Goal: Complete application form: Complete application form

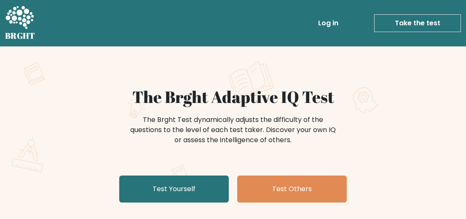
scroll to position [102, 0]
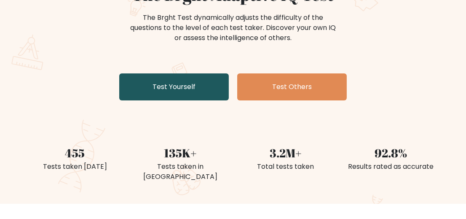
click at [180, 100] on link "Test Yourself" at bounding box center [174, 86] width 110 height 27
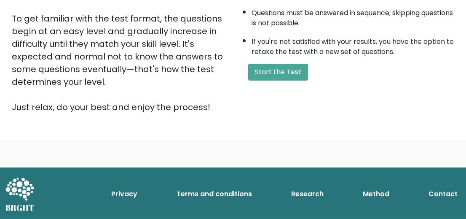
scroll to position [230, 0]
click at [286, 81] on button "Start the Test" at bounding box center [278, 72] width 60 height 17
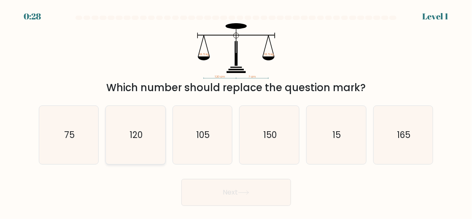
click at [140, 141] on text "120" at bounding box center [135, 135] width 13 height 12
click at [236, 112] on input "b. 120" at bounding box center [236, 111] width 0 height 2
radio input "true"
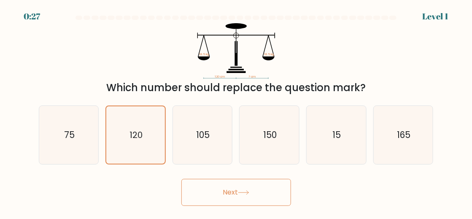
click at [244, 197] on button "Next" at bounding box center [236, 192] width 110 height 27
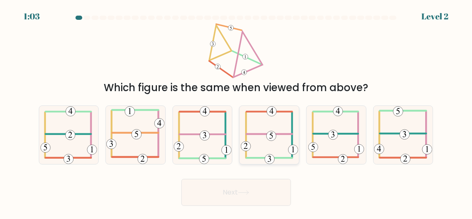
click at [282, 136] on icon at bounding box center [269, 135] width 57 height 58
click at [237, 112] on input "d." at bounding box center [236, 111] width 0 height 2
radio input "true"
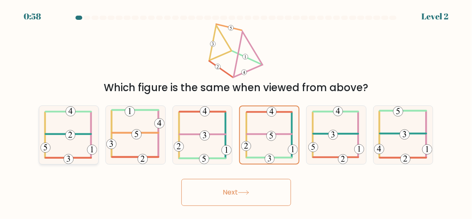
click at [57, 140] on icon at bounding box center [68, 135] width 57 height 58
click at [236, 112] on input "a." at bounding box center [236, 111] width 0 height 2
radio input "true"
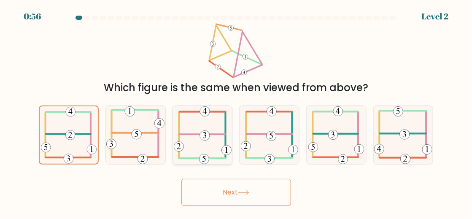
click at [189, 129] on icon at bounding box center [203, 135] width 58 height 58
click at [236, 112] on input "c." at bounding box center [236, 111] width 0 height 2
radio input "true"
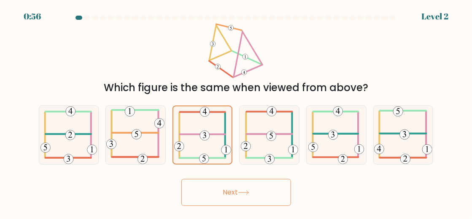
click at [265, 196] on button "Next" at bounding box center [236, 192] width 110 height 27
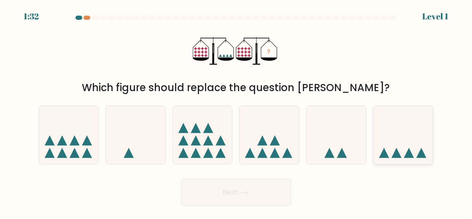
click at [400, 146] on icon at bounding box center [403, 134] width 59 height 49
click at [237, 112] on input "f." at bounding box center [236, 111] width 0 height 2
radio input "true"
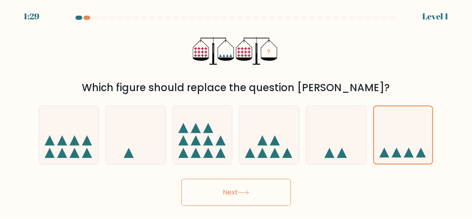
click at [231, 203] on button "Next" at bounding box center [236, 192] width 110 height 27
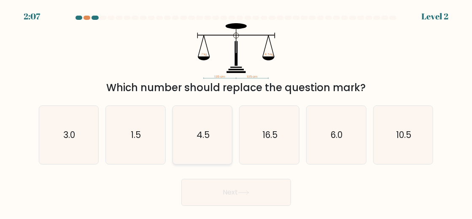
click at [211, 139] on icon "4.5" at bounding box center [202, 135] width 58 height 58
click at [236, 112] on input "c. 4.5" at bounding box center [236, 111] width 0 height 2
radio input "true"
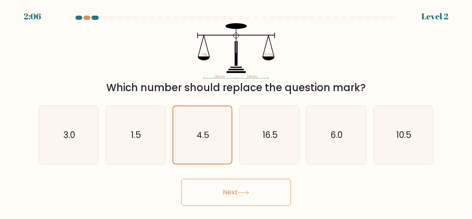
click at [247, 195] on icon at bounding box center [243, 192] width 11 height 5
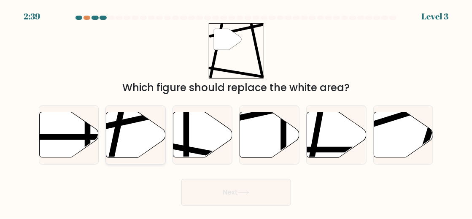
drag, startPoint x: 142, startPoint y: 138, endPoint x: 155, endPoint y: 145, distance: 14.1
click at [144, 137] on icon at bounding box center [135, 135] width 59 height 46
click at [236, 112] on input "b." at bounding box center [236, 111] width 0 height 2
radio input "true"
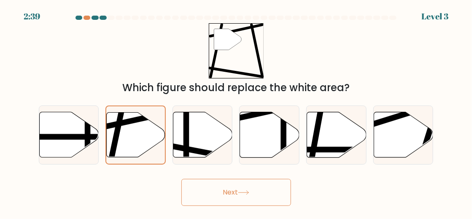
click at [238, 197] on button "Next" at bounding box center [236, 192] width 110 height 27
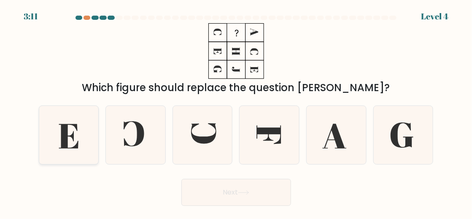
click at [67, 138] on icon at bounding box center [68, 136] width 19 height 24
click at [236, 112] on input "a." at bounding box center [236, 111] width 0 height 2
radio input "true"
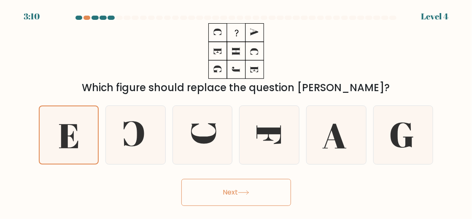
drag, startPoint x: 230, startPoint y: 199, endPoint x: 235, endPoint y: 195, distance: 6.9
click at [234, 196] on button "Next" at bounding box center [236, 192] width 110 height 27
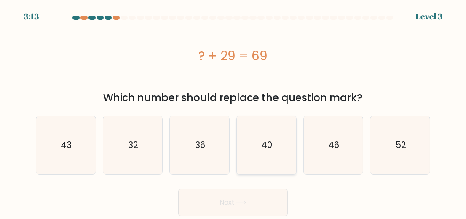
click at [265, 141] on icon "40" at bounding box center [266, 145] width 58 height 58
click at [234, 112] on input "d. 40" at bounding box center [233, 111] width 0 height 2
radio input "true"
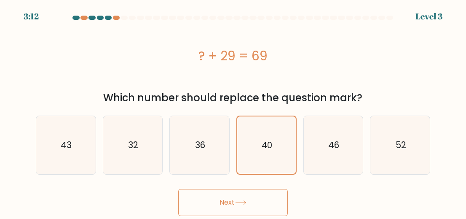
click at [246, 205] on icon at bounding box center [240, 202] width 11 height 5
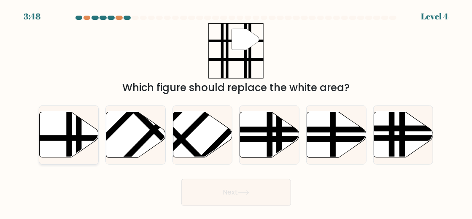
click at [62, 152] on icon at bounding box center [68, 135] width 59 height 46
click at [236, 112] on input "a." at bounding box center [236, 111] width 0 height 2
radio input "true"
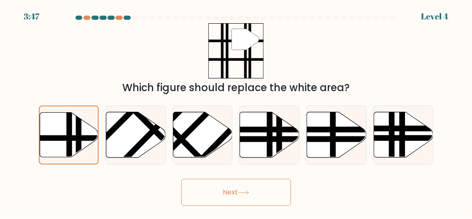
click at [235, 194] on button "Next" at bounding box center [236, 192] width 110 height 27
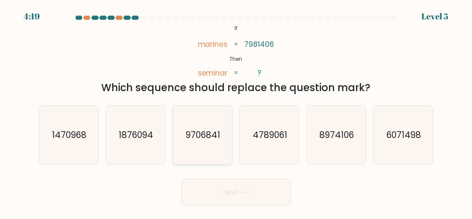
click at [206, 119] on icon "9706841" at bounding box center [202, 135] width 58 height 58
click at [236, 112] on input "c. 9706841" at bounding box center [236, 111] width 0 height 2
radio input "true"
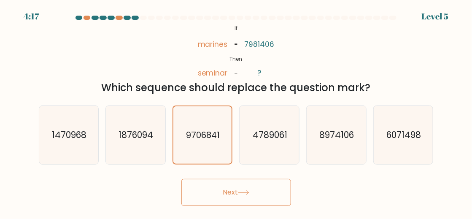
drag, startPoint x: 226, startPoint y: 197, endPoint x: 230, endPoint y: 200, distance: 4.8
click at [228, 199] on button "Next" at bounding box center [236, 192] width 110 height 27
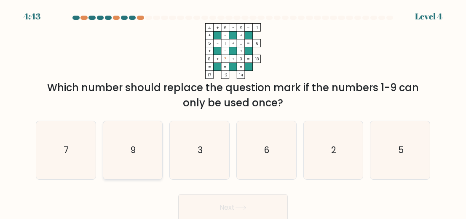
click at [124, 176] on icon "9" at bounding box center [133, 150] width 58 height 58
click at [233, 112] on input "b. 9" at bounding box center [233, 111] width 0 height 2
radio input "true"
click at [238, 210] on button "Next" at bounding box center [233, 207] width 110 height 27
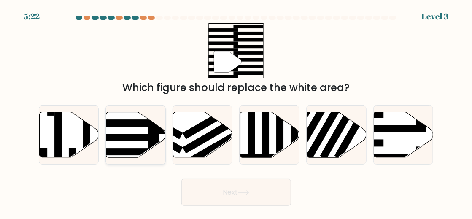
click at [140, 140] on rect at bounding box center [126, 137] width 65 height 7
click at [236, 112] on input "b." at bounding box center [236, 111] width 0 height 2
radio input "true"
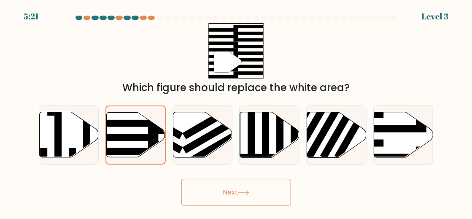
click at [264, 202] on button "Next" at bounding box center [236, 192] width 110 height 27
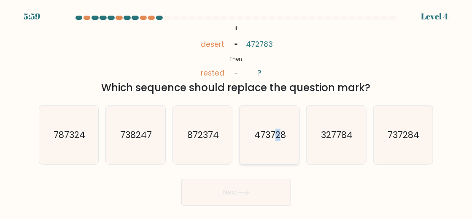
click at [277, 140] on text "473728" at bounding box center [270, 135] width 32 height 12
click at [260, 121] on icon "473728" at bounding box center [269, 135] width 58 height 58
click at [237, 112] on input "d. 473728" at bounding box center [236, 111] width 0 height 2
radio input "true"
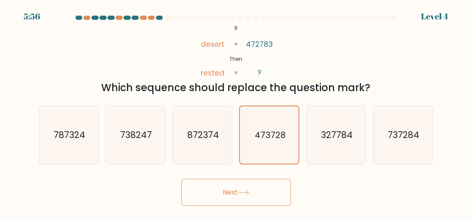
click at [249, 195] on icon at bounding box center [243, 192] width 11 height 5
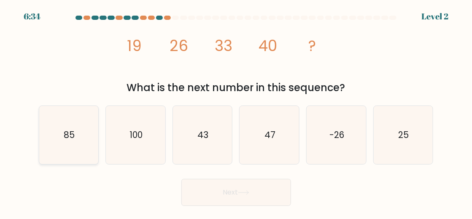
click at [51, 144] on icon "85" at bounding box center [69, 135] width 58 height 58
click at [236, 112] on input "a. 85" at bounding box center [236, 111] width 0 height 2
radio input "true"
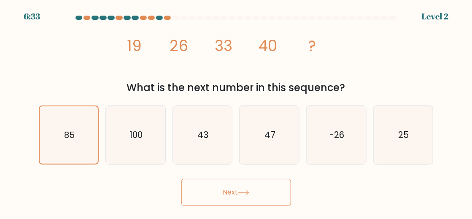
click at [243, 195] on icon at bounding box center [243, 192] width 11 height 5
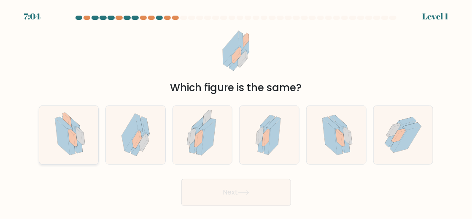
click at [62, 137] on icon at bounding box center [62, 137] width 15 height 36
click at [236, 112] on input "a." at bounding box center [236, 111] width 0 height 2
radio input "true"
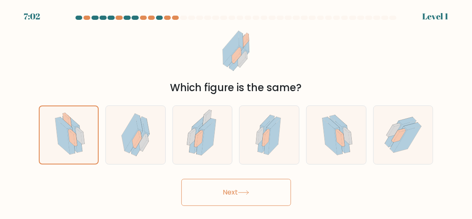
click at [238, 192] on button "Next" at bounding box center [236, 192] width 110 height 27
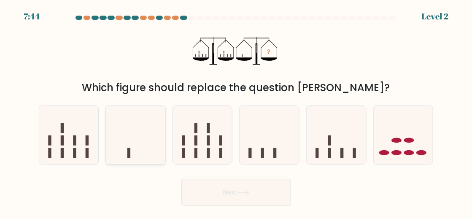
drag, startPoint x: 122, startPoint y: 127, endPoint x: 128, endPoint y: 132, distance: 7.5
click at [125, 127] on icon at bounding box center [135, 134] width 59 height 49
click at [236, 112] on input "b." at bounding box center [236, 111] width 0 height 2
radio input "true"
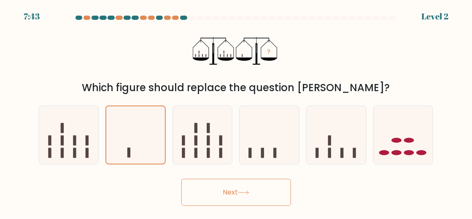
click at [249, 194] on button "Next" at bounding box center [236, 192] width 110 height 27
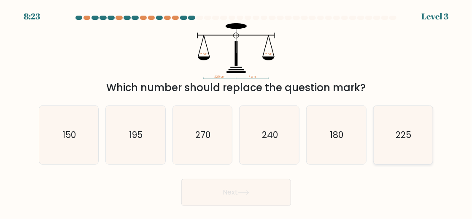
drag, startPoint x: 423, startPoint y: 133, endPoint x: 418, endPoint y: 138, distance: 6.9
click at [422, 134] on icon "225" at bounding box center [403, 135] width 58 height 58
click at [237, 112] on input "f. 225" at bounding box center [236, 111] width 0 height 2
radio input "true"
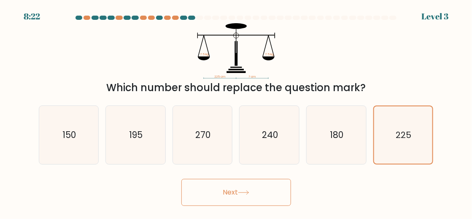
click at [227, 199] on button "Next" at bounding box center [236, 192] width 110 height 27
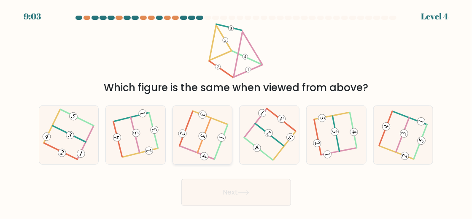
click at [219, 134] on icon at bounding box center [202, 135] width 46 height 46
click at [236, 112] on input "c." at bounding box center [236, 111] width 0 height 2
radio input "true"
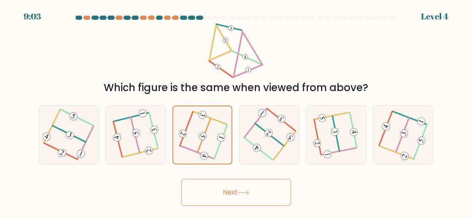
click at [231, 199] on button "Next" at bounding box center [236, 192] width 110 height 27
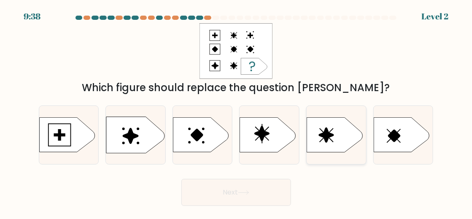
click at [333, 140] on icon at bounding box center [335, 135] width 56 height 35
click at [237, 112] on input "e." at bounding box center [236, 111] width 0 height 2
radio input "true"
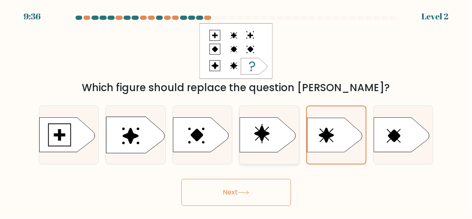
click at [265, 136] on icon at bounding box center [262, 133] width 15 height 15
click at [237, 112] on input "d." at bounding box center [236, 111] width 0 height 2
radio input "true"
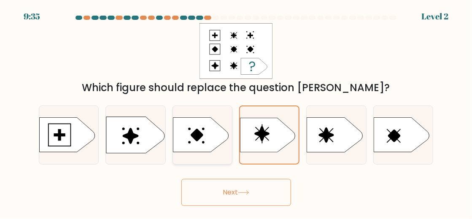
click at [211, 132] on icon at bounding box center [201, 135] width 56 height 35
click at [236, 112] on input "c." at bounding box center [236, 111] width 0 height 2
radio input "true"
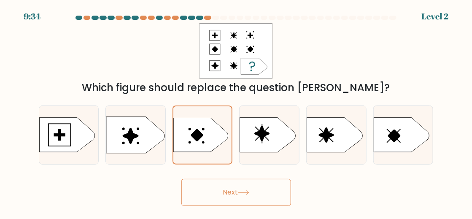
click at [227, 186] on button "Next" at bounding box center [236, 192] width 110 height 27
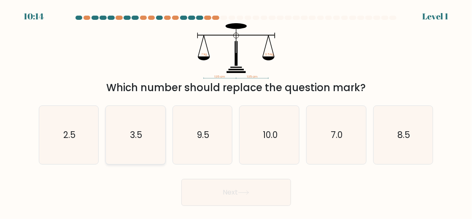
drag, startPoint x: 146, startPoint y: 132, endPoint x: 162, endPoint y: 146, distance: 20.9
click at [146, 132] on icon "3.5" at bounding box center [135, 135] width 58 height 58
click at [236, 112] on input "b. 3.5" at bounding box center [236, 111] width 0 height 2
radio input "true"
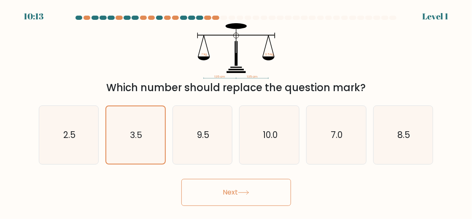
click at [239, 190] on button "Next" at bounding box center [236, 192] width 110 height 27
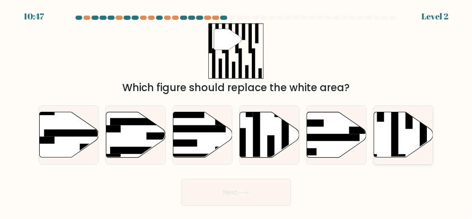
click at [396, 136] on rect at bounding box center [394, 132] width 7 height 65
click at [237, 112] on input "f." at bounding box center [236, 111] width 0 height 2
radio input "true"
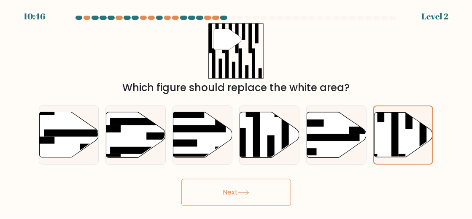
click at [240, 199] on button "Next" at bounding box center [236, 192] width 110 height 27
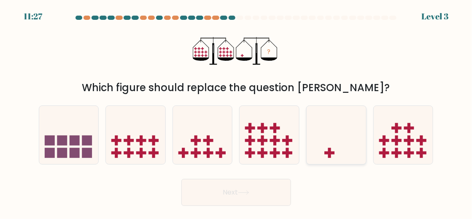
click at [342, 127] on icon at bounding box center [336, 134] width 59 height 49
click at [237, 112] on input "e." at bounding box center [236, 111] width 0 height 2
radio input "true"
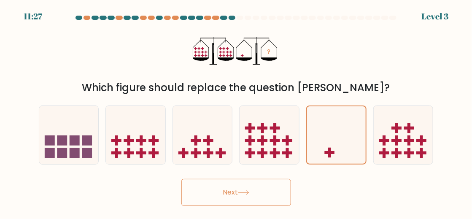
click at [255, 201] on button "Next" at bounding box center [236, 192] width 110 height 27
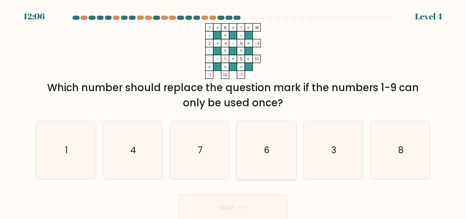
click at [263, 153] on icon "6" at bounding box center [266, 150] width 58 height 58
click at [234, 112] on input "d. 6" at bounding box center [233, 111] width 0 height 2
radio input "true"
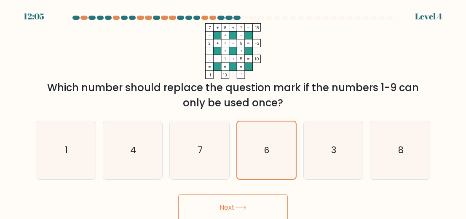
click at [243, 208] on button "Next" at bounding box center [233, 207] width 110 height 27
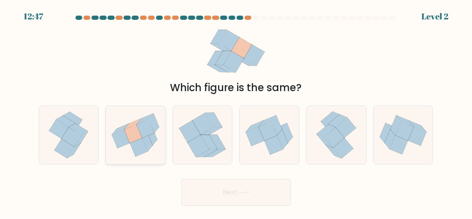
click at [130, 147] on icon at bounding box center [135, 134] width 59 height 53
click at [236, 112] on input "b." at bounding box center [236, 111] width 0 height 2
radio input "true"
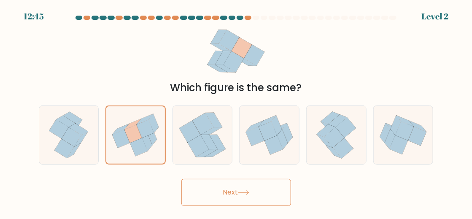
click at [245, 197] on button "Next" at bounding box center [236, 192] width 110 height 27
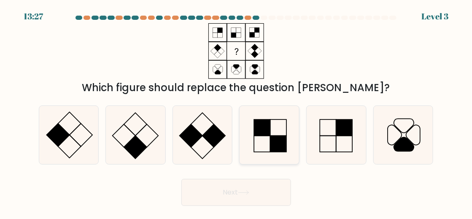
click at [267, 135] on rect at bounding box center [262, 127] width 16 height 16
click at [237, 112] on input "d." at bounding box center [236, 111] width 0 height 2
radio input "true"
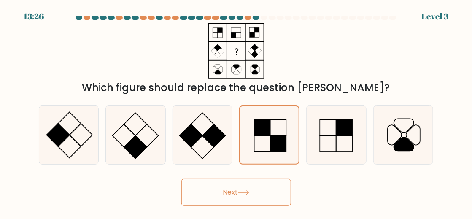
click at [245, 193] on button "Next" at bounding box center [236, 192] width 110 height 27
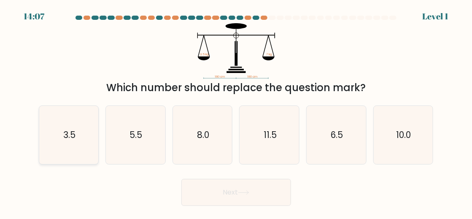
click at [75, 146] on icon "3.5" at bounding box center [69, 135] width 58 height 58
click at [236, 112] on input "a. 3.5" at bounding box center [236, 111] width 0 height 2
radio input "true"
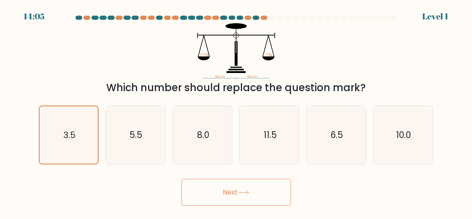
click at [234, 200] on button "Next" at bounding box center [236, 192] width 110 height 27
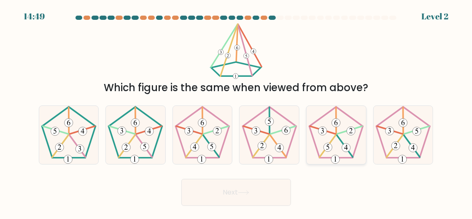
drag, startPoint x: 347, startPoint y: 137, endPoint x: 321, endPoint y: 162, distance: 36.4
click at [347, 137] on icon at bounding box center [336, 135] width 58 height 58
click at [237, 112] on input "e." at bounding box center [236, 111] width 0 height 2
radio input "true"
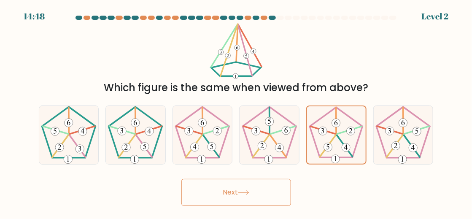
click at [237, 194] on button "Next" at bounding box center [236, 192] width 110 height 27
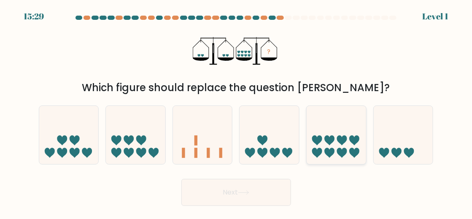
click at [335, 137] on icon at bounding box center [336, 134] width 59 height 49
click at [237, 112] on input "e." at bounding box center [236, 111] width 0 height 2
radio input "true"
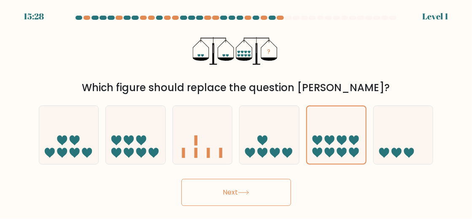
click at [222, 206] on button "Next" at bounding box center [236, 192] width 110 height 27
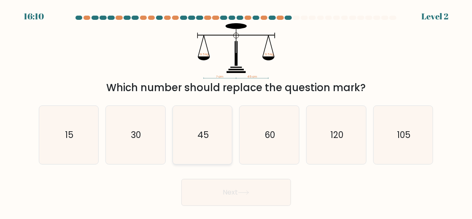
click at [215, 143] on icon "45" at bounding box center [202, 135] width 58 height 58
click at [236, 112] on input "c. 45" at bounding box center [236, 111] width 0 height 2
radio input "true"
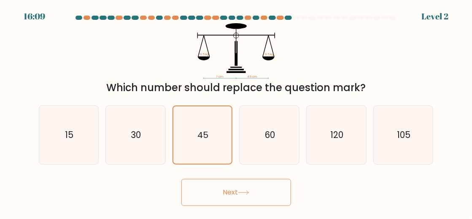
click at [234, 199] on button "Next" at bounding box center [236, 192] width 110 height 27
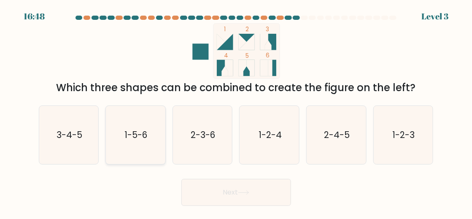
click at [127, 139] on text "1-5-6" at bounding box center [136, 135] width 23 height 12
click at [236, 112] on input "b. 1-5-6" at bounding box center [236, 111] width 0 height 2
radio input "true"
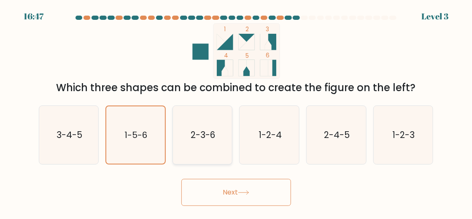
click at [216, 137] on icon "2-3-6" at bounding box center [202, 135] width 58 height 58
click at [236, 112] on input "c. 2-3-6" at bounding box center [236, 111] width 0 height 2
radio input "true"
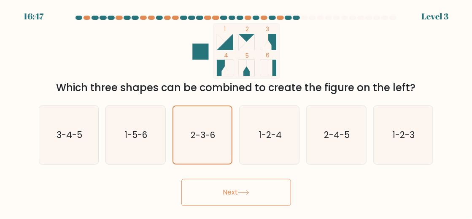
click at [238, 203] on button "Next" at bounding box center [236, 192] width 110 height 27
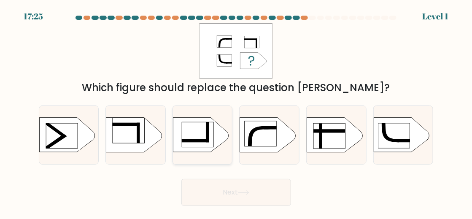
click at [204, 143] on rect at bounding box center [195, 140] width 27 height 3
click at [236, 112] on input "c." at bounding box center [236, 111] width 0 height 2
radio input "true"
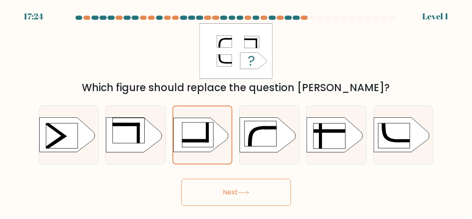
click at [249, 195] on icon at bounding box center [243, 192] width 11 height 5
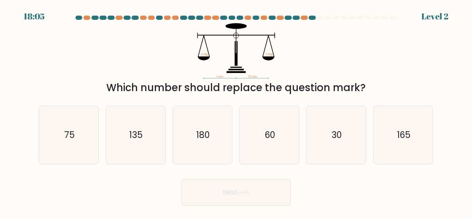
drag, startPoint x: 73, startPoint y: 141, endPoint x: 130, endPoint y: 176, distance: 67.2
click at [72, 141] on text "75" at bounding box center [69, 135] width 11 height 12
click at [236, 112] on input "a. 75" at bounding box center [236, 111] width 0 height 2
radio input "true"
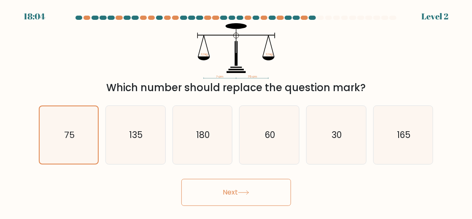
click at [245, 206] on button "Next" at bounding box center [236, 192] width 110 height 27
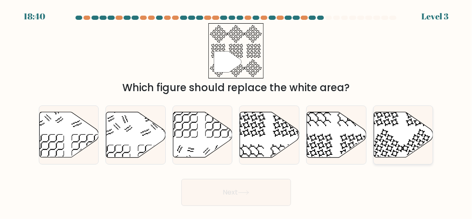
click at [393, 139] on icon at bounding box center [403, 135] width 59 height 46
click at [237, 112] on input "f." at bounding box center [236, 111] width 0 height 2
radio input "true"
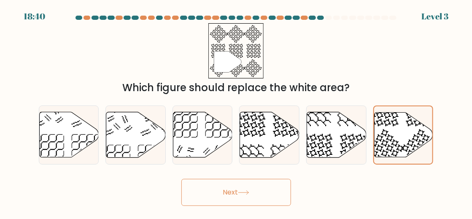
drag, startPoint x: 242, startPoint y: 199, endPoint x: 245, endPoint y: 197, distance: 4.6
click at [244, 198] on button "Next" at bounding box center [236, 192] width 110 height 27
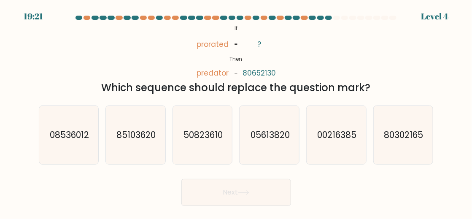
drag, startPoint x: 212, startPoint y: 141, endPoint x: 205, endPoint y: 175, distance: 34.5
click at [210, 141] on text "50823610" at bounding box center [202, 135] width 39 height 12
click at [236, 112] on input "c. 50823610" at bounding box center [236, 111] width 0 height 2
radio input "true"
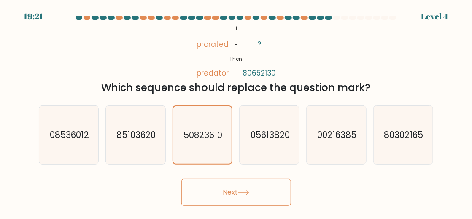
click at [229, 197] on button "Next" at bounding box center [236, 192] width 110 height 27
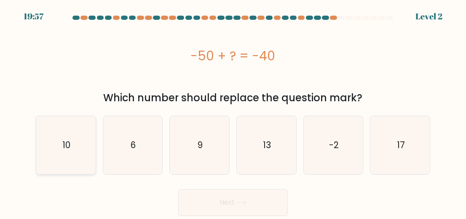
click at [86, 159] on icon "10" at bounding box center [66, 145] width 58 height 58
click at [233, 112] on input "a. 10" at bounding box center [233, 111] width 0 height 2
radio input "true"
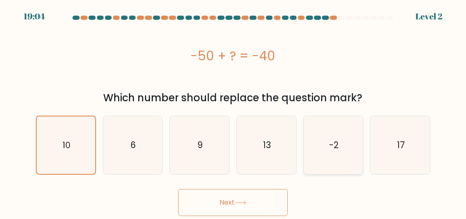
click at [334, 151] on text "-2" at bounding box center [334, 145] width 10 height 12
click at [234, 112] on input "e. -2" at bounding box center [233, 111] width 0 height 2
radio input "true"
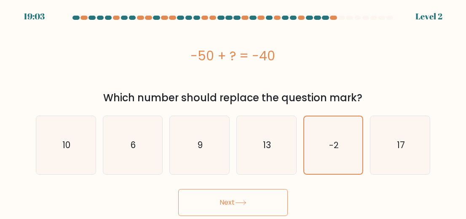
click at [221, 208] on button "Next" at bounding box center [233, 202] width 110 height 27
click at [329, 161] on icon "-2" at bounding box center [333, 144] width 57 height 57
click at [234, 112] on input "e. -2" at bounding box center [233, 111] width 0 height 2
click at [233, 209] on button "Next" at bounding box center [233, 202] width 110 height 27
click at [141, 159] on icon "6" at bounding box center [133, 145] width 58 height 58
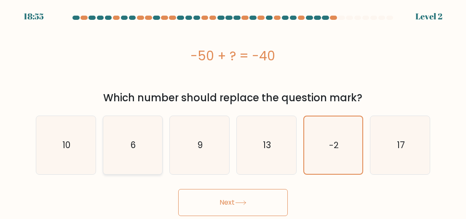
click at [233, 112] on input "b. 6" at bounding box center [233, 111] width 0 height 2
radio input "true"
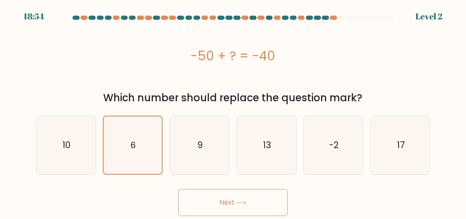
click at [243, 205] on icon at bounding box center [240, 202] width 11 height 5
click at [63, 140] on icon "10" at bounding box center [66, 145] width 58 height 58
click at [233, 112] on input "a. 10" at bounding box center [233, 111] width 0 height 2
radio input "true"
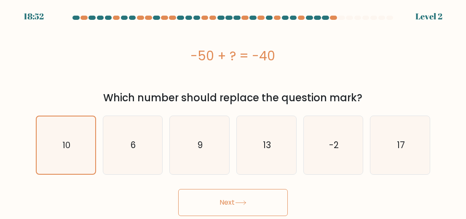
click at [231, 202] on button "Next" at bounding box center [233, 202] width 110 height 27
click at [336, 141] on text "-2" at bounding box center [334, 145] width 10 height 12
click at [234, 112] on input "e. -2" at bounding box center [233, 111] width 0 height 2
radio input "true"
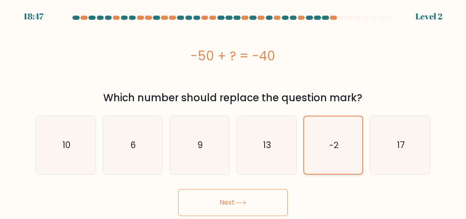
click at [336, 141] on text "-2" at bounding box center [334, 145] width 10 height 12
click at [234, 112] on input "e. -2" at bounding box center [233, 111] width 0 height 2
click at [337, 141] on text "-2" at bounding box center [334, 145] width 10 height 12
click at [234, 112] on input "e. -2" at bounding box center [233, 111] width 0 height 2
click at [337, 141] on text "-2" at bounding box center [334, 145] width 10 height 12
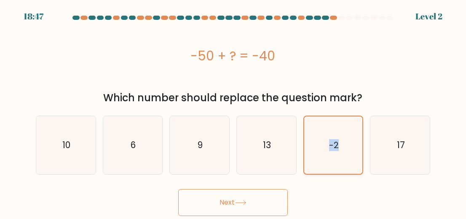
click at [234, 112] on input "e. -2" at bounding box center [233, 111] width 0 height 2
click at [337, 141] on text "-2" at bounding box center [334, 145] width 10 height 12
click at [234, 112] on input "e. -2" at bounding box center [233, 111] width 0 height 2
click at [237, 202] on button "Next" at bounding box center [233, 202] width 110 height 27
click at [236, 202] on button "Next" at bounding box center [233, 202] width 110 height 27
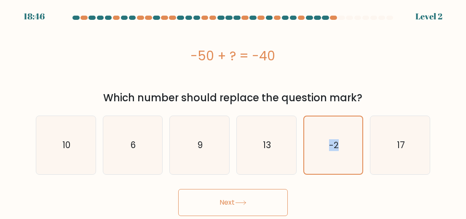
click at [236, 202] on button "Next" at bounding box center [233, 202] width 110 height 27
drag, startPoint x: 236, startPoint y: 202, endPoint x: 231, endPoint y: 203, distance: 5.1
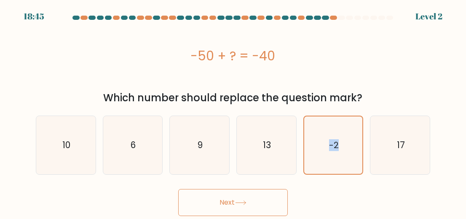
click at [231, 203] on button "Next" at bounding box center [233, 202] width 110 height 27
click at [230, 204] on button "Next" at bounding box center [233, 202] width 110 height 27
drag, startPoint x: 230, startPoint y: 204, endPoint x: 227, endPoint y: 189, distance: 15.5
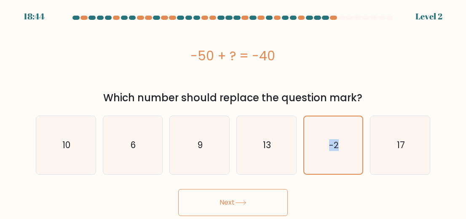
click at [229, 197] on button "Next" at bounding box center [233, 202] width 110 height 27
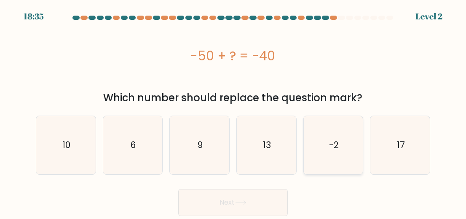
click at [337, 151] on text "-2" at bounding box center [334, 145] width 10 height 12
click at [234, 112] on input "e. -2" at bounding box center [233, 111] width 0 height 2
radio input "true"
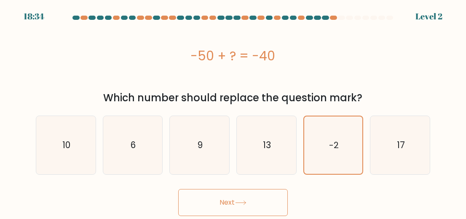
click at [228, 210] on button "Next" at bounding box center [233, 202] width 110 height 27
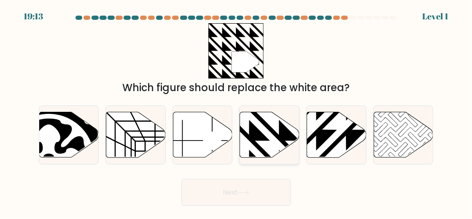
click at [267, 140] on icon at bounding box center [269, 135] width 59 height 46
click at [237, 112] on input "d." at bounding box center [236, 111] width 0 height 2
radio input "true"
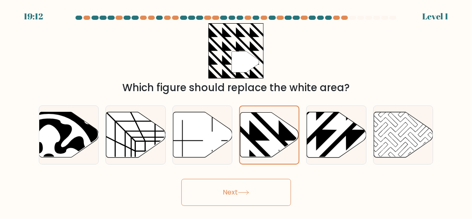
click at [234, 205] on button "Next" at bounding box center [236, 192] width 110 height 27
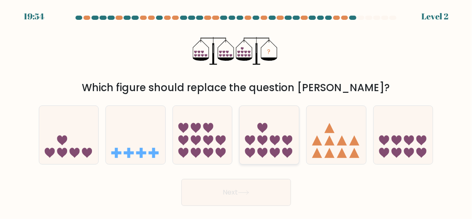
click at [270, 145] on icon at bounding box center [269, 134] width 59 height 49
click at [237, 112] on input "d." at bounding box center [236, 111] width 0 height 2
radio input "true"
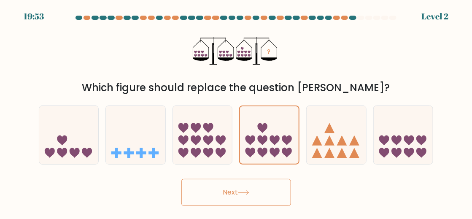
click at [250, 197] on button "Next" at bounding box center [236, 192] width 110 height 27
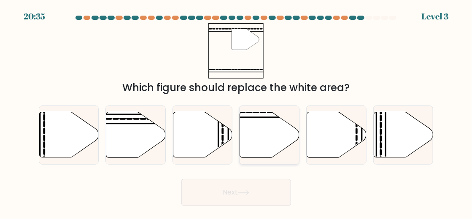
click at [270, 134] on icon at bounding box center [269, 135] width 59 height 46
click at [237, 112] on input "d." at bounding box center [236, 111] width 0 height 2
radio input "true"
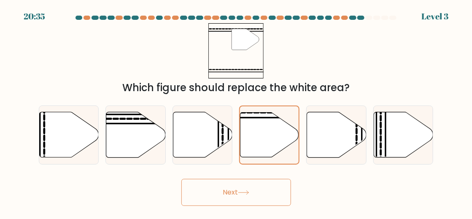
click at [231, 206] on button "Next" at bounding box center [236, 192] width 110 height 27
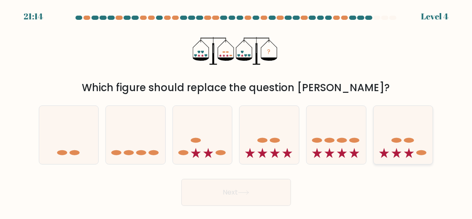
click at [408, 149] on icon at bounding box center [403, 134] width 59 height 49
click at [237, 112] on input "f." at bounding box center [236, 111] width 0 height 2
radio input "true"
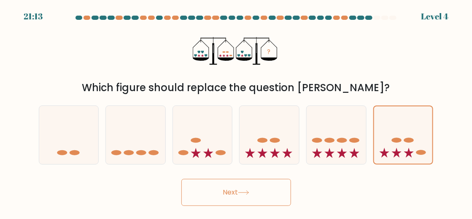
click at [248, 191] on button "Next" at bounding box center [236, 192] width 110 height 27
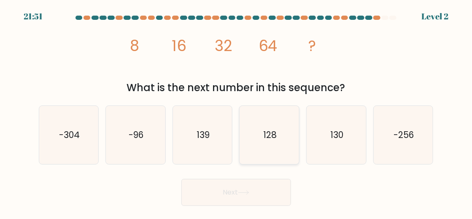
drag, startPoint x: 268, startPoint y: 150, endPoint x: 275, endPoint y: 167, distance: 18.7
click at [268, 150] on icon "128" at bounding box center [269, 135] width 58 height 58
click at [237, 112] on input "d. 128" at bounding box center [236, 111] width 0 height 2
radio input "true"
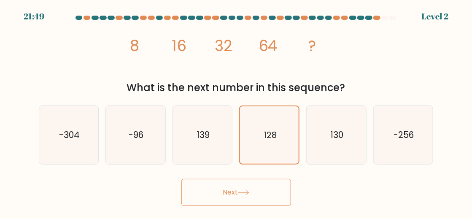
click at [241, 194] on button "Next" at bounding box center [236, 192] width 110 height 27
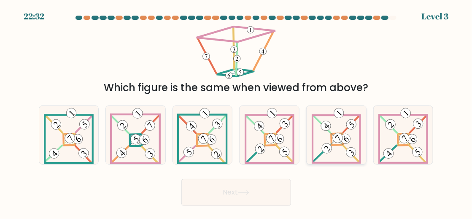
click at [357, 146] on icon at bounding box center [337, 135] width 50 height 58
click at [237, 112] on input "e." at bounding box center [236, 111] width 0 height 2
radio input "true"
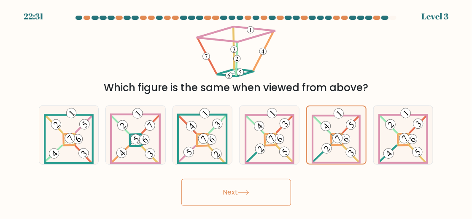
click at [232, 201] on button "Next" at bounding box center [236, 192] width 110 height 27
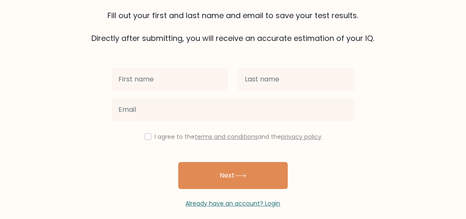
scroll to position [76, 0]
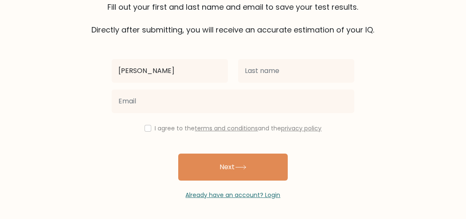
type input "[PERSON_NAME]"
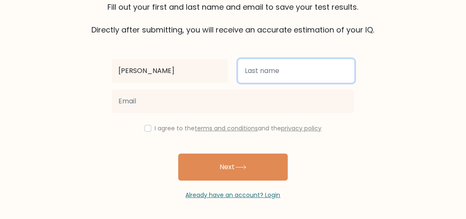
click at [275, 83] on input "text" at bounding box center [296, 71] width 116 height 24
type input "[PERSON_NAME]"
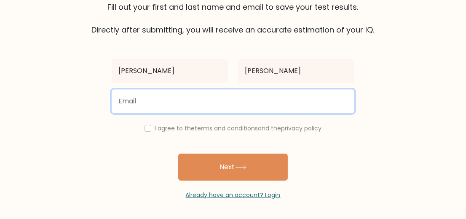
click at [138, 113] on input "email" at bounding box center [233, 101] width 243 height 24
type input "[EMAIL_ADDRESS][DOMAIN_NAME]"
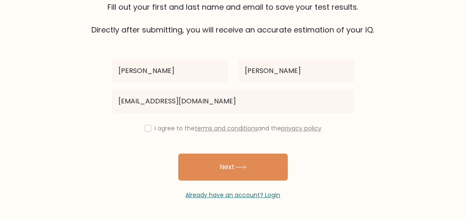
click at [119, 133] on div "I agree to the terms and conditions and the privacy policy" at bounding box center [233, 128] width 253 height 10
drag, startPoint x: 127, startPoint y: 166, endPoint x: 127, endPoint y: 172, distance: 6.3
click at [145, 132] on input "checkbox" at bounding box center [148, 128] width 7 height 7
checkbox input "true"
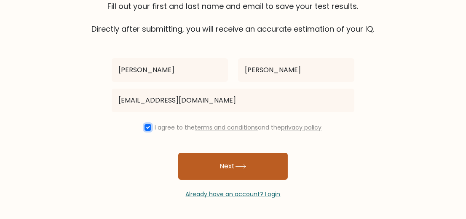
scroll to position [132, 0]
click at [228, 156] on button "Next" at bounding box center [233, 166] width 110 height 27
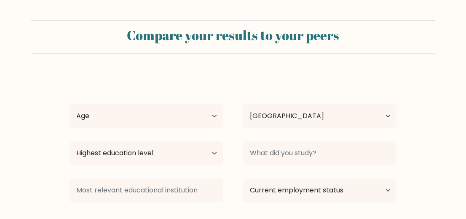
select select "US"
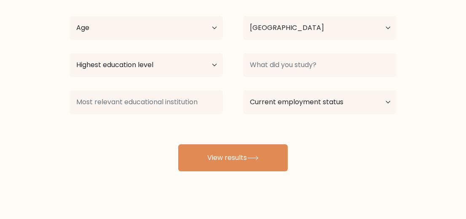
scroll to position [89, 0]
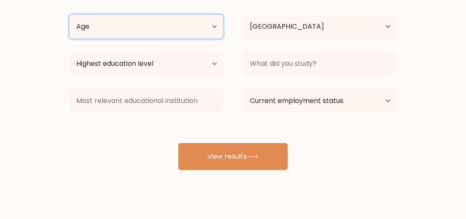
click at [211, 38] on select "Age Under [DEMOGRAPHIC_DATA] [DEMOGRAPHIC_DATA] [DEMOGRAPHIC_DATA] [DEMOGRAPHIC…" at bounding box center [147, 27] width 154 height 24
select select "35_44"
click at [71, 38] on select "Age Under [DEMOGRAPHIC_DATA] [DEMOGRAPHIC_DATA] [DEMOGRAPHIC_DATA] [DEMOGRAPHIC…" at bounding box center [147, 27] width 154 height 24
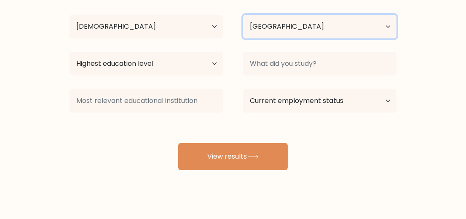
click at [288, 38] on select "Country [GEOGRAPHIC_DATA] [GEOGRAPHIC_DATA] [GEOGRAPHIC_DATA] [US_STATE] [GEOGR…" at bounding box center [320, 27] width 154 height 24
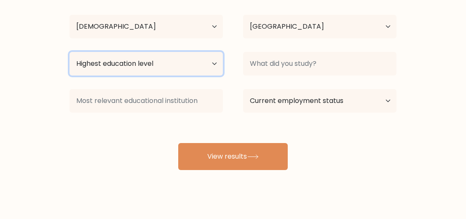
click at [137, 75] on select "Highest education level No schooling Primary Lower Secondary Upper Secondary Oc…" at bounding box center [147, 64] width 154 height 24
select select "primary"
click at [71, 75] on select "Highest education level No schooling Primary Lower Secondary Upper Secondary Oc…" at bounding box center [147, 64] width 154 height 24
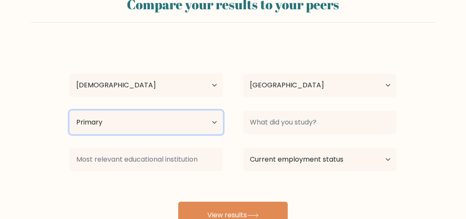
scroll to position [0, 0]
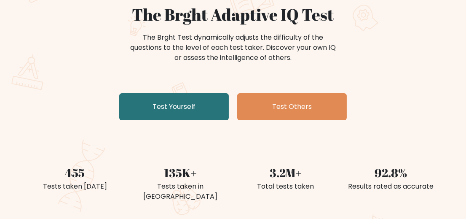
scroll to position [89, 0]
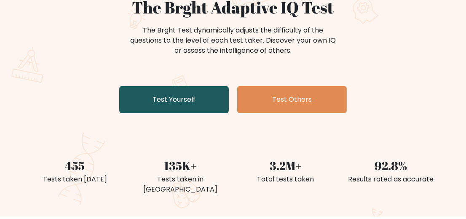
click at [177, 113] on link "Test Yourself" at bounding box center [174, 99] width 110 height 27
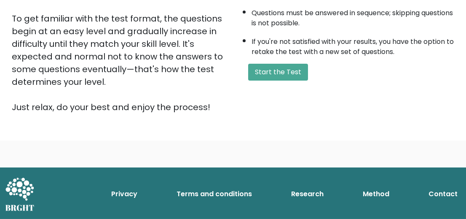
scroll to position [281, 0]
click at [298, 72] on button "Start the Test" at bounding box center [278, 72] width 60 height 17
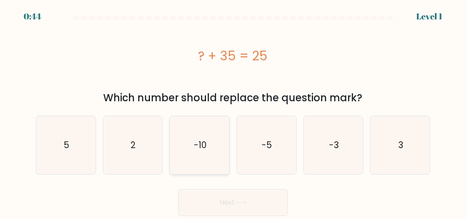
scroll to position [5, 0]
click at [194, 157] on icon "-10" at bounding box center [200, 145] width 58 height 58
click at [233, 112] on input "c. -10" at bounding box center [233, 111] width 0 height 2
radio input "true"
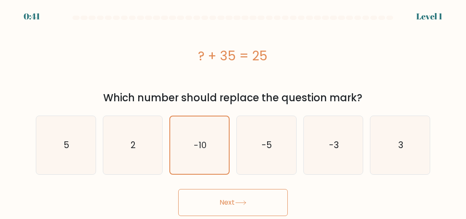
drag, startPoint x: 238, startPoint y: 206, endPoint x: 242, endPoint y: 201, distance: 6.6
click at [240, 204] on button "Next" at bounding box center [233, 202] width 110 height 27
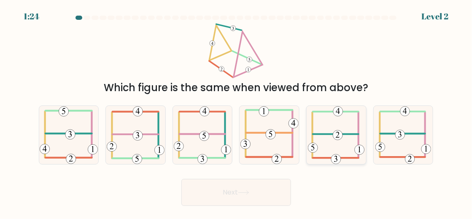
click at [334, 140] on 232 at bounding box center [338, 135] width 10 height 10
click at [237, 112] on input "e." at bounding box center [236, 111] width 0 height 2
radio input "true"
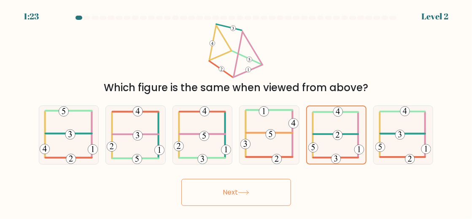
click at [223, 206] on button "Next" at bounding box center [236, 192] width 110 height 27
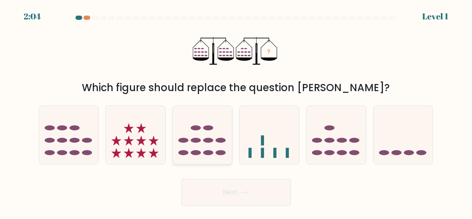
click at [194, 149] on icon at bounding box center [202, 134] width 59 height 49
click at [236, 112] on input "c." at bounding box center [236, 111] width 0 height 2
radio input "true"
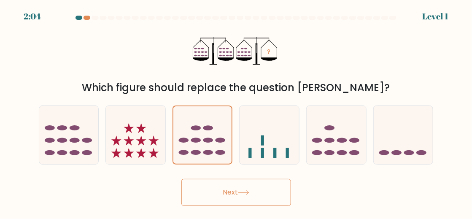
click at [224, 201] on button "Next" at bounding box center [236, 192] width 110 height 27
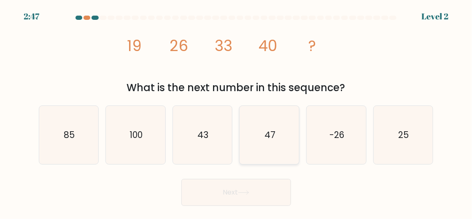
click at [265, 141] on text "47" at bounding box center [269, 135] width 11 height 12
click at [237, 112] on input "d. 47" at bounding box center [236, 111] width 0 height 2
radio input "true"
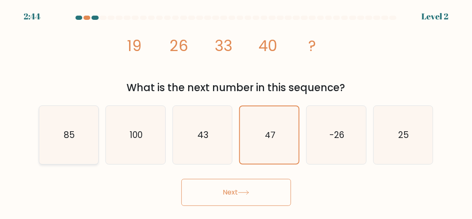
click at [75, 134] on icon "85" at bounding box center [69, 135] width 58 height 58
click at [236, 112] on input "a. 85" at bounding box center [236, 111] width 0 height 2
radio input "true"
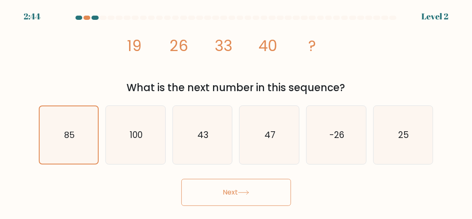
drag, startPoint x: 240, startPoint y: 190, endPoint x: 248, endPoint y: 183, distance: 10.7
click at [242, 189] on button "Next" at bounding box center [236, 192] width 110 height 27
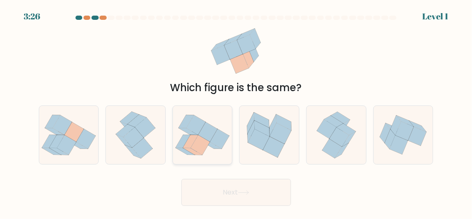
click at [205, 142] on icon at bounding box center [207, 132] width 19 height 20
click at [236, 112] on input "c." at bounding box center [236, 111] width 0 height 2
radio input "true"
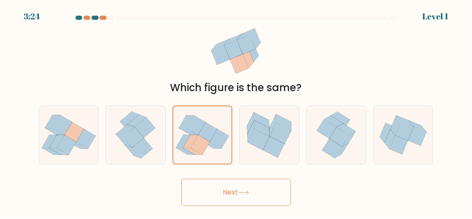
click at [238, 199] on button "Next" at bounding box center [236, 192] width 110 height 27
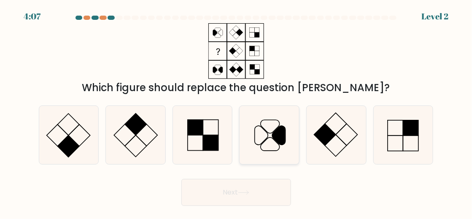
click at [277, 140] on icon at bounding box center [278, 135] width 13 height 19
click at [237, 112] on input "d." at bounding box center [236, 111] width 0 height 2
radio input "true"
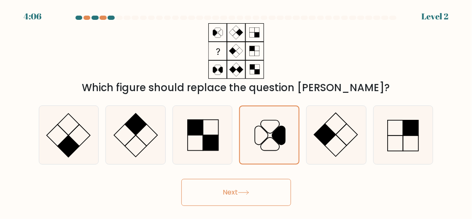
click at [242, 194] on button "Next" at bounding box center [236, 192] width 110 height 27
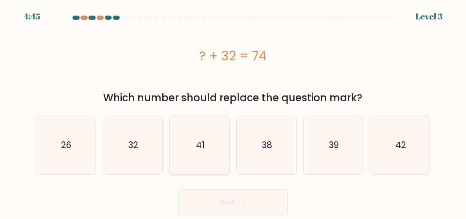
drag, startPoint x: 202, startPoint y: 153, endPoint x: 215, endPoint y: 171, distance: 22.4
click at [202, 151] on text "41" at bounding box center [200, 145] width 9 height 12
click at [233, 112] on input "c. 41" at bounding box center [233, 111] width 0 height 2
radio input "true"
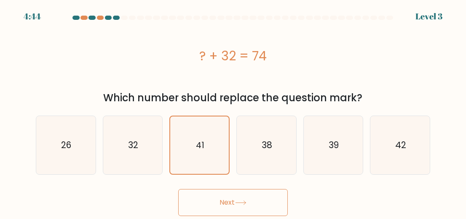
click at [234, 212] on button "Next" at bounding box center [233, 202] width 110 height 27
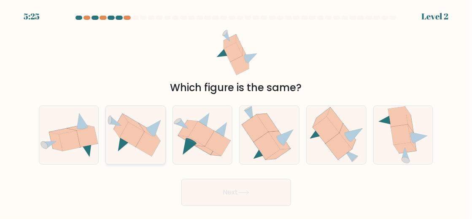
click at [150, 139] on icon at bounding box center [148, 144] width 24 height 24
click at [236, 112] on input "b." at bounding box center [236, 111] width 0 height 2
radio input "true"
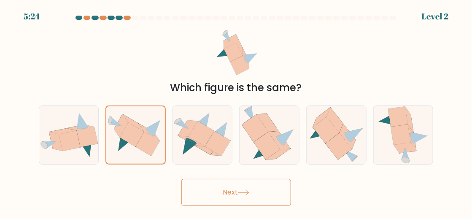
drag, startPoint x: 248, startPoint y: 207, endPoint x: 245, endPoint y: 210, distance: 4.3
click at [247, 206] on button "Next" at bounding box center [236, 192] width 110 height 27
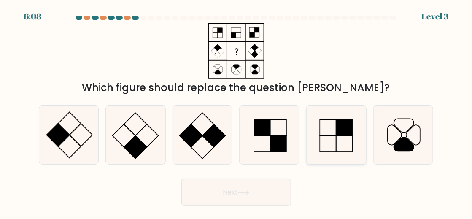
click at [348, 145] on icon at bounding box center [336, 135] width 58 height 58
click at [237, 112] on input "e." at bounding box center [236, 111] width 0 height 2
radio input "true"
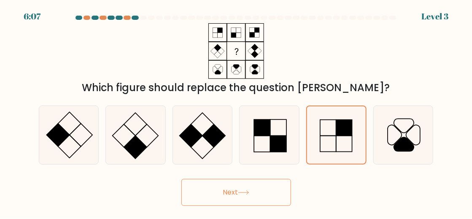
click at [231, 202] on button "Next" at bounding box center [236, 192] width 110 height 27
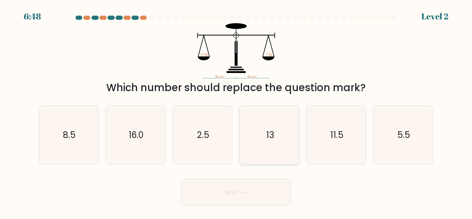
drag, startPoint x: 279, startPoint y: 123, endPoint x: 278, endPoint y: 132, distance: 9.4
click at [277, 125] on icon "13" at bounding box center [269, 135] width 58 height 58
click at [237, 112] on input "d. 13" at bounding box center [236, 111] width 0 height 2
radio input "true"
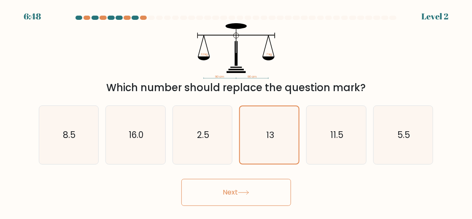
click at [245, 195] on button "Next" at bounding box center [236, 192] width 110 height 27
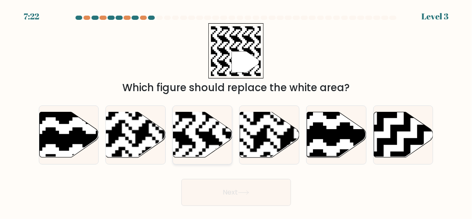
click at [197, 141] on rect at bounding box center [182, 112] width 108 height 108
click at [236, 112] on input "c." at bounding box center [236, 111] width 0 height 2
radio input "true"
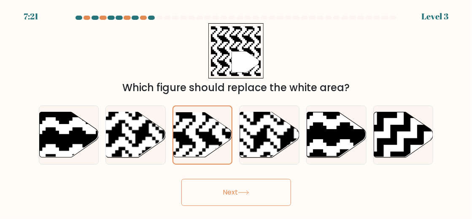
click at [231, 206] on button "Next" at bounding box center [236, 192] width 110 height 27
click at [238, 201] on button "Next" at bounding box center [236, 192] width 110 height 27
click at [249, 195] on icon at bounding box center [243, 192] width 11 height 5
click at [237, 196] on button "Next" at bounding box center [236, 192] width 110 height 27
click at [236, 196] on button "Next" at bounding box center [236, 192] width 110 height 27
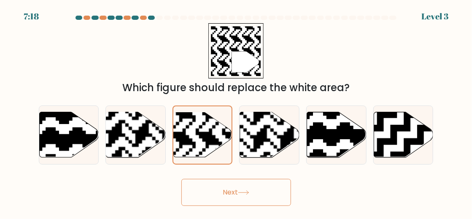
click at [236, 196] on button "Next" at bounding box center [236, 192] width 110 height 27
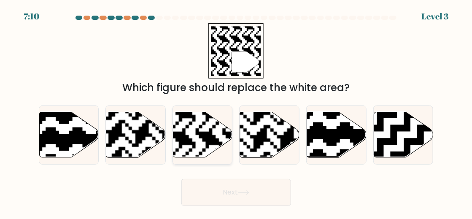
click at [199, 141] on rect at bounding box center [182, 112] width 108 height 108
click at [236, 112] on input "c." at bounding box center [236, 111] width 0 height 2
radio input "true"
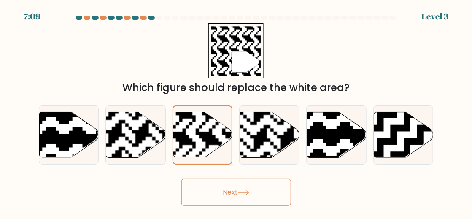
click at [233, 199] on button "Next" at bounding box center [236, 192] width 110 height 27
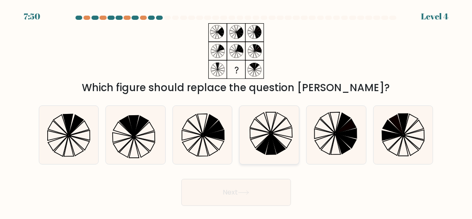
click at [289, 135] on icon at bounding box center [269, 135] width 58 height 58
click at [237, 112] on input "d." at bounding box center [236, 111] width 0 height 2
radio input "true"
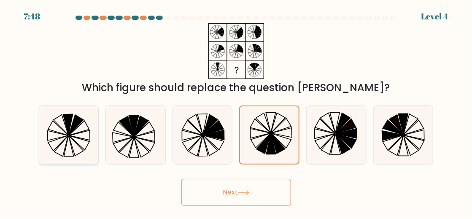
drag, startPoint x: 69, startPoint y: 156, endPoint x: 106, endPoint y: 179, distance: 43.8
click at [69, 156] on icon at bounding box center [69, 135] width 58 height 58
click at [236, 112] on input "a." at bounding box center [236, 111] width 0 height 2
radio input "true"
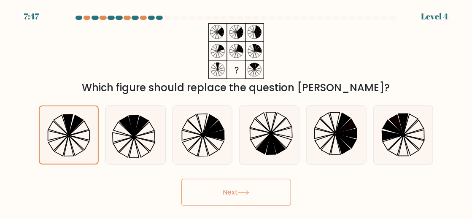
click at [253, 191] on button "Next" at bounding box center [236, 192] width 110 height 27
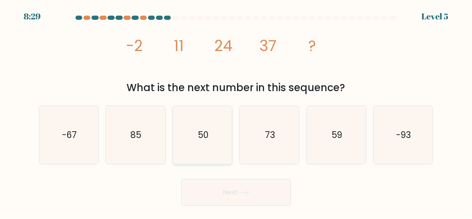
click at [197, 137] on icon "50" at bounding box center [202, 135] width 58 height 58
click at [236, 112] on input "c. 50" at bounding box center [236, 111] width 0 height 2
radio input "true"
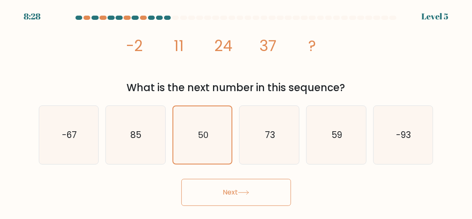
click at [227, 204] on button "Next" at bounding box center [236, 192] width 110 height 27
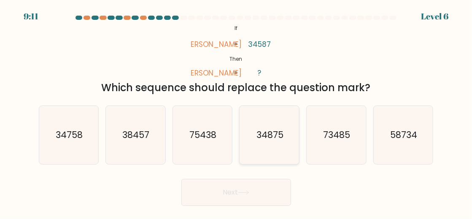
click at [288, 133] on icon "34875" at bounding box center [269, 135] width 58 height 58
click at [237, 112] on input "d. 34875" at bounding box center [236, 111] width 0 height 2
radio input "true"
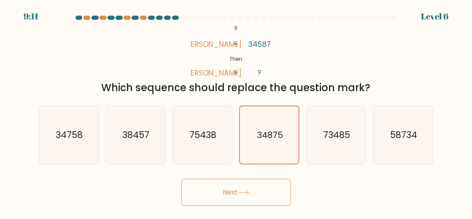
click at [226, 201] on button "Next" at bounding box center [236, 192] width 110 height 27
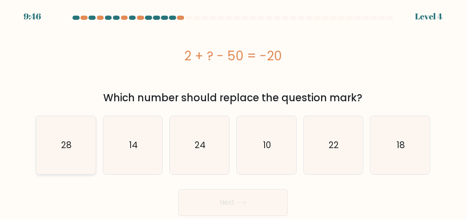
click at [67, 159] on icon "28" at bounding box center [66, 145] width 58 height 58
click at [233, 112] on input "a. 28" at bounding box center [233, 111] width 0 height 2
radio input "true"
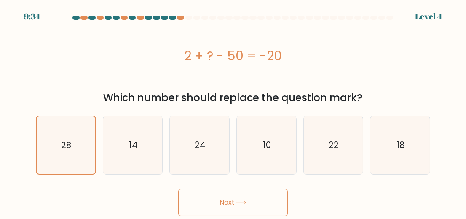
click at [243, 200] on button "Next" at bounding box center [233, 202] width 110 height 27
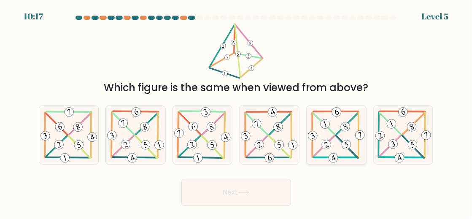
click at [331, 137] on icon at bounding box center [336, 135] width 59 height 58
click at [237, 112] on input "e." at bounding box center [236, 111] width 0 height 2
radio input "true"
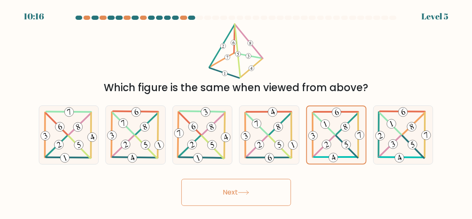
click at [232, 203] on button "Next" at bounding box center [236, 192] width 110 height 27
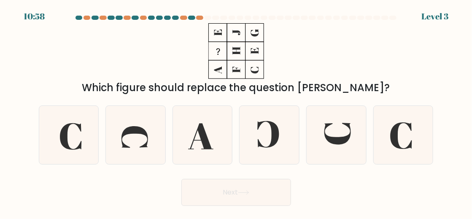
drag, startPoint x: 152, startPoint y: 142, endPoint x: 165, endPoint y: 163, distance: 24.8
click at [152, 145] on icon at bounding box center [135, 135] width 58 height 58
click at [236, 112] on input "b." at bounding box center [236, 111] width 0 height 2
radio input "true"
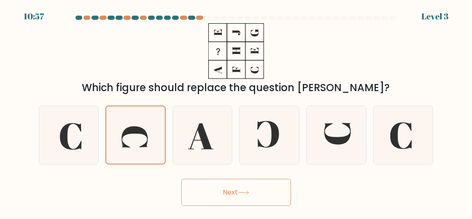
click at [231, 198] on button "Next" at bounding box center [236, 192] width 110 height 27
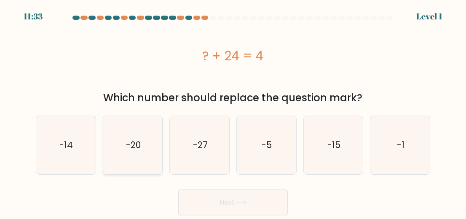
drag, startPoint x: 129, startPoint y: 150, endPoint x: 141, endPoint y: 160, distance: 15.5
click at [129, 150] on text "-20" at bounding box center [133, 145] width 15 height 12
click at [233, 112] on input "b. -20" at bounding box center [233, 111] width 0 height 2
radio input "true"
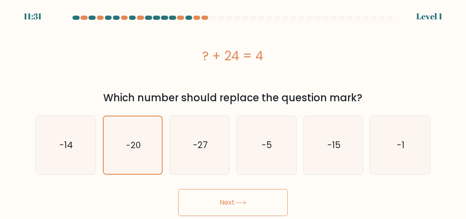
click at [234, 205] on button "Next" at bounding box center [233, 202] width 110 height 27
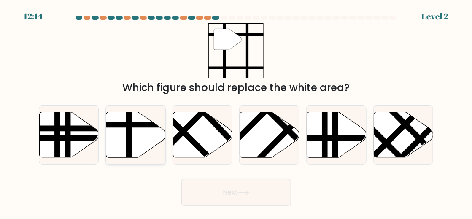
click at [124, 140] on icon at bounding box center [135, 135] width 59 height 46
click at [236, 112] on input "b." at bounding box center [236, 111] width 0 height 2
radio input "true"
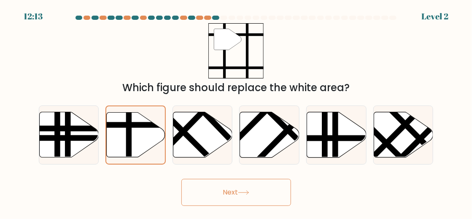
click at [239, 200] on button "Next" at bounding box center [236, 192] width 110 height 27
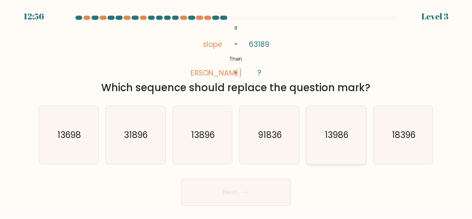
click at [326, 141] on icon "13986" at bounding box center [336, 135] width 58 height 58
click at [237, 112] on input "e. 13986" at bounding box center [236, 111] width 0 height 2
radio input "true"
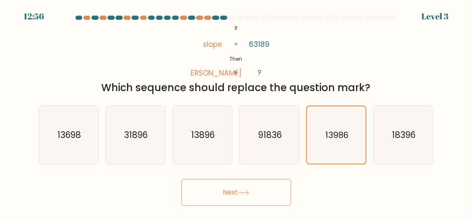
click at [245, 197] on button "Next" at bounding box center [236, 192] width 110 height 27
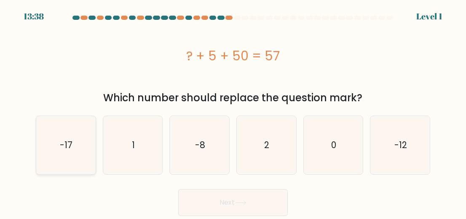
drag, startPoint x: 75, startPoint y: 143, endPoint x: 90, endPoint y: 147, distance: 15.1
click at [75, 142] on icon "-17" at bounding box center [66, 145] width 58 height 58
click at [233, 112] on input "a. -17" at bounding box center [233, 111] width 0 height 2
radio input "true"
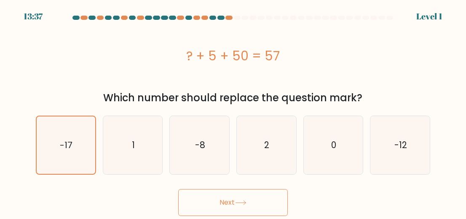
click at [238, 207] on button "Next" at bounding box center [233, 202] width 110 height 27
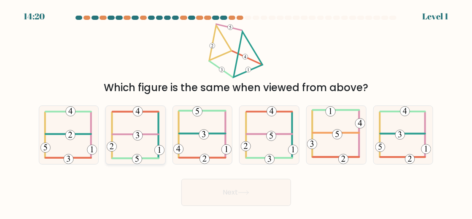
click at [137, 145] on icon at bounding box center [136, 135] width 58 height 58
click at [236, 112] on input "b." at bounding box center [236, 111] width 0 height 2
radio input "true"
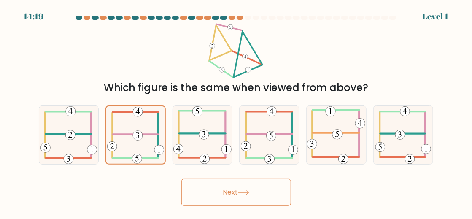
click at [247, 193] on button "Next" at bounding box center [236, 192] width 110 height 27
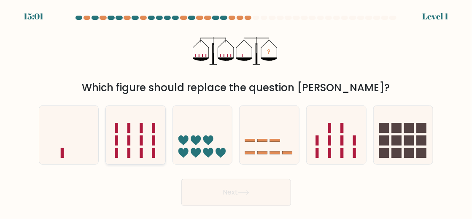
drag, startPoint x: 72, startPoint y: 143, endPoint x: 129, endPoint y: 164, distance: 61.0
click at [73, 143] on icon at bounding box center [68, 134] width 59 height 49
click at [236, 112] on input "a." at bounding box center [236, 111] width 0 height 2
radio input "true"
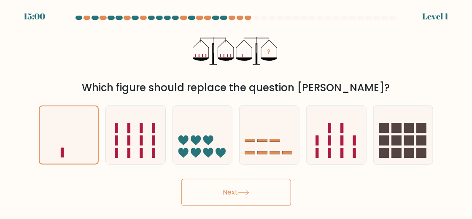
click at [247, 191] on button "Next" at bounding box center [236, 192] width 110 height 27
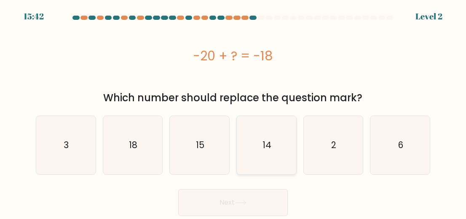
click at [277, 132] on icon "14" at bounding box center [266, 145] width 58 height 58
click at [234, 112] on input "d. 14" at bounding box center [233, 111] width 0 height 2
radio input "true"
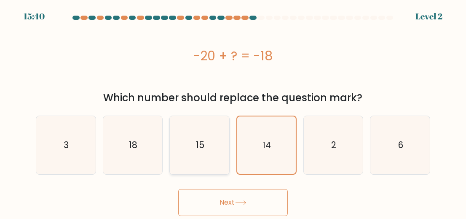
drag, startPoint x: 146, startPoint y: 156, endPoint x: 175, endPoint y: 169, distance: 31.3
click at [147, 156] on icon "18" at bounding box center [133, 145] width 58 height 58
click at [233, 112] on input "b. 18" at bounding box center [233, 111] width 0 height 2
radio input "true"
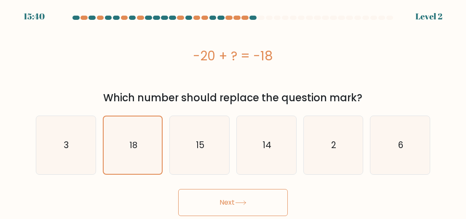
click at [241, 205] on icon at bounding box center [240, 202] width 11 height 5
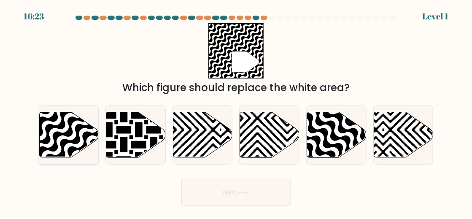
click at [61, 139] on icon at bounding box center [49, 111] width 120 height 120
click at [236, 112] on input "a." at bounding box center [236, 111] width 0 height 2
radio input "true"
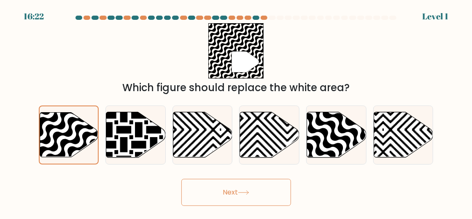
click at [253, 193] on button "Next" at bounding box center [236, 192] width 110 height 27
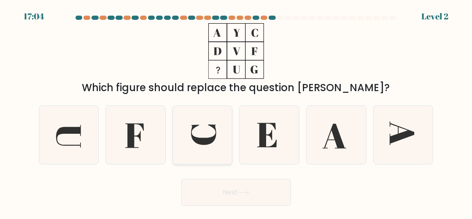
drag, startPoint x: 203, startPoint y: 121, endPoint x: 209, endPoint y: 121, distance: 5.5
click at [204, 121] on icon at bounding box center [202, 135] width 58 height 58
click at [236, 112] on input "c." at bounding box center [236, 111] width 0 height 2
radio input "true"
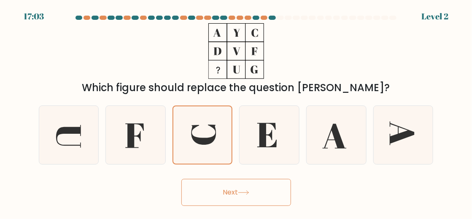
click at [231, 202] on button "Next" at bounding box center [236, 192] width 110 height 27
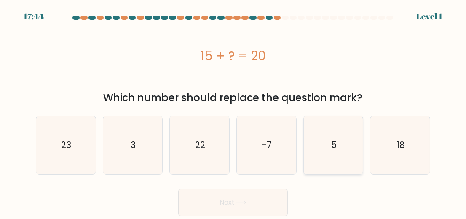
click at [330, 144] on icon "5" at bounding box center [333, 145] width 58 height 58
click at [234, 112] on input "e. 5" at bounding box center [233, 111] width 0 height 2
radio input "true"
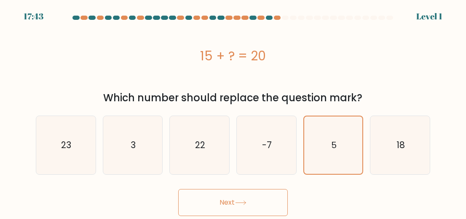
click at [212, 208] on button "Next" at bounding box center [233, 202] width 110 height 27
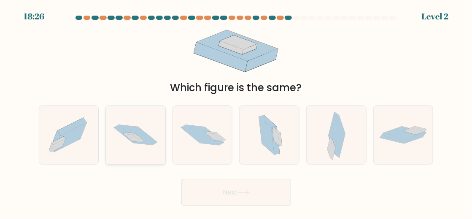
click at [140, 141] on icon at bounding box center [135, 134] width 59 height 39
click at [236, 112] on input "b." at bounding box center [236, 111] width 0 height 2
radio input "true"
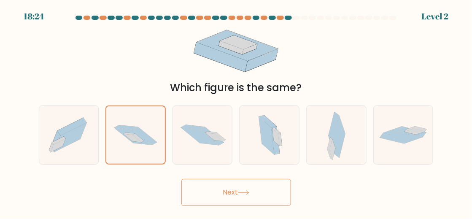
click at [248, 197] on button "Next" at bounding box center [236, 192] width 110 height 27
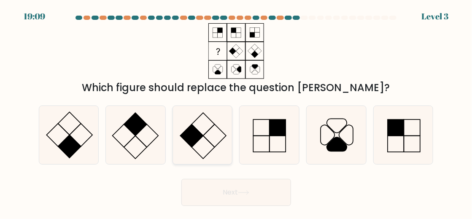
click at [223, 138] on icon at bounding box center [202, 135] width 58 height 58
click at [236, 112] on input "c." at bounding box center [236, 111] width 0 height 2
radio input "true"
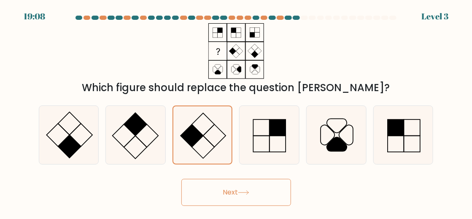
click at [230, 205] on button "Next" at bounding box center [236, 192] width 110 height 27
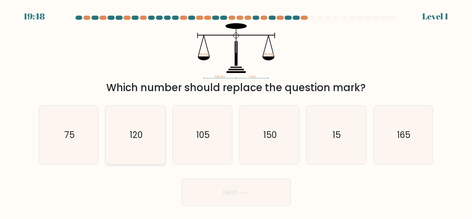
click at [122, 152] on icon "120" at bounding box center [135, 135] width 58 height 58
click at [236, 112] on input "b. 120" at bounding box center [236, 111] width 0 height 2
radio input "true"
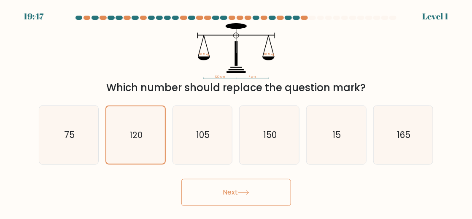
click at [244, 195] on icon at bounding box center [243, 192] width 11 height 5
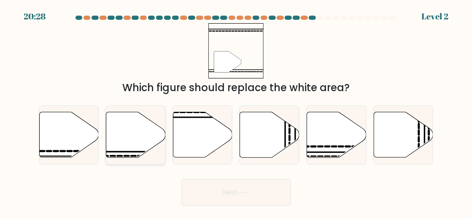
click at [142, 137] on icon at bounding box center [135, 135] width 59 height 46
click at [236, 112] on input "b." at bounding box center [236, 111] width 0 height 2
radio input "true"
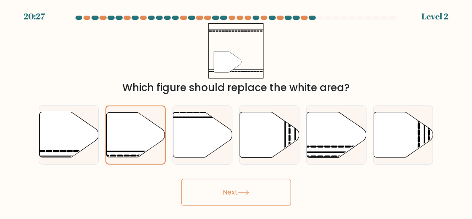
click at [245, 195] on icon at bounding box center [243, 192] width 11 height 5
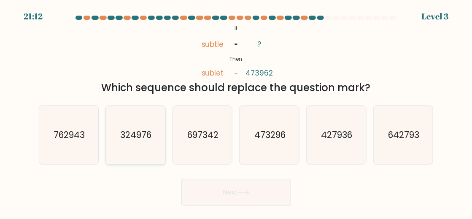
drag, startPoint x: 79, startPoint y: 145, endPoint x: 126, endPoint y: 159, distance: 48.7
click at [79, 145] on icon "762943" at bounding box center [69, 135] width 58 height 58
click at [236, 112] on input "a. 762943" at bounding box center [236, 111] width 0 height 2
radio input "true"
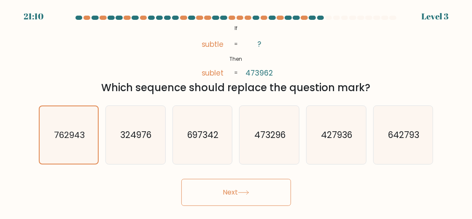
click at [245, 195] on icon at bounding box center [243, 192] width 11 height 5
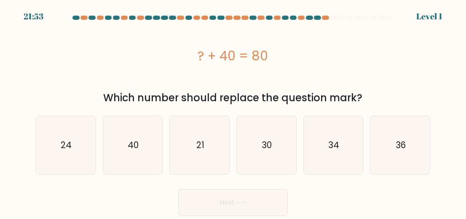
click at [168, 154] on div "c. 21" at bounding box center [199, 145] width 67 height 59
drag, startPoint x: 144, startPoint y: 162, endPoint x: 204, endPoint y: 190, distance: 66.4
click at [150, 163] on icon "40" at bounding box center [133, 145] width 58 height 58
click at [233, 112] on input "b. 40" at bounding box center [233, 111] width 0 height 2
radio input "true"
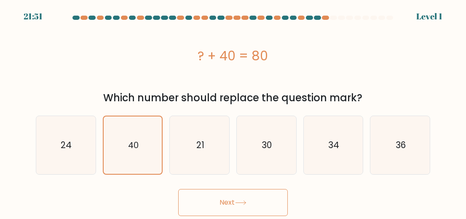
click at [239, 207] on button "Next" at bounding box center [233, 202] width 110 height 27
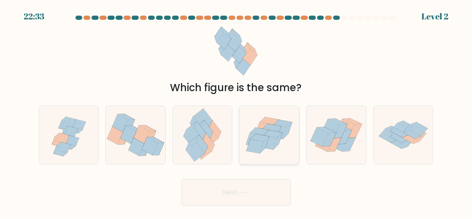
click at [275, 137] on icon at bounding box center [273, 134] width 19 height 8
click at [237, 112] on input "d." at bounding box center [236, 111] width 0 height 2
radio input "true"
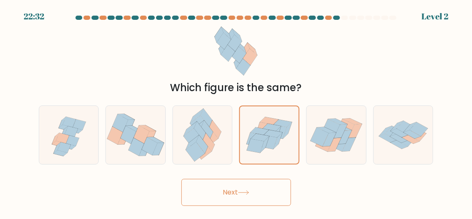
click at [232, 197] on button "Next" at bounding box center [236, 192] width 110 height 27
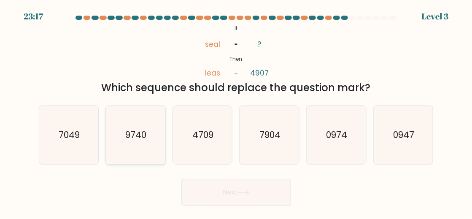
click at [150, 140] on icon "9740" at bounding box center [135, 135] width 58 height 58
click at [236, 112] on input "b. 9740" at bounding box center [236, 111] width 0 height 2
radio input "true"
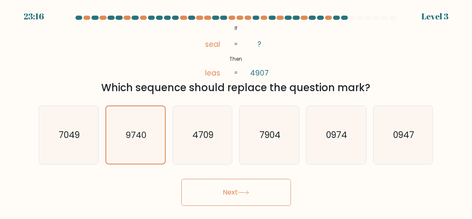
click at [234, 202] on button "Next" at bounding box center [236, 192] width 110 height 27
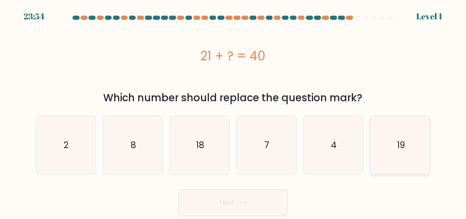
click at [402, 146] on text "19" at bounding box center [401, 145] width 8 height 12
click at [234, 112] on input "f. 19" at bounding box center [233, 111] width 0 height 2
radio input "true"
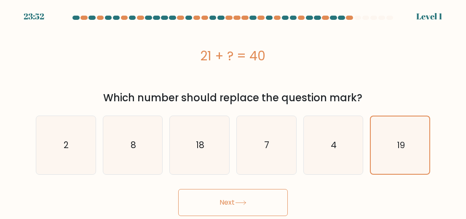
click at [224, 208] on button "Next" at bounding box center [233, 202] width 110 height 27
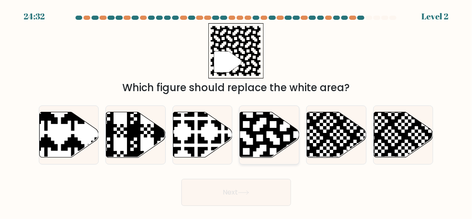
click at [269, 137] on icon at bounding box center [269, 135] width 59 height 46
click at [237, 112] on input "d." at bounding box center [236, 111] width 0 height 2
radio input "true"
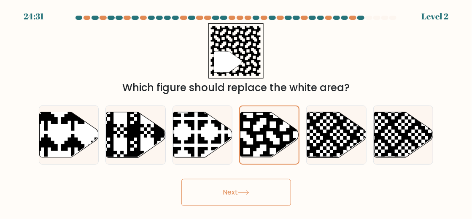
click at [234, 200] on button "Next" at bounding box center [236, 192] width 110 height 27
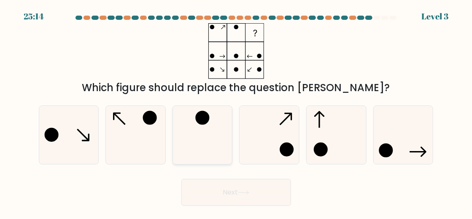
click at [213, 143] on icon at bounding box center [202, 135] width 58 height 58
click at [236, 112] on input "c." at bounding box center [236, 111] width 0 height 2
radio input "true"
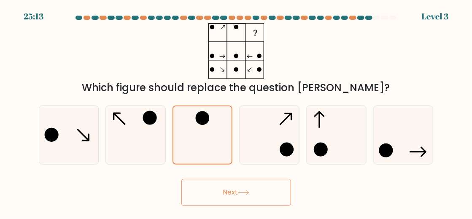
click at [234, 201] on button "Next" at bounding box center [236, 192] width 110 height 27
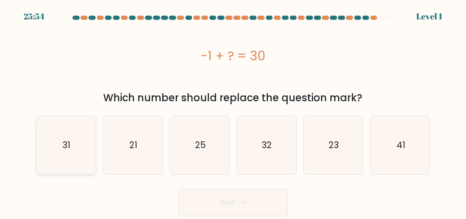
drag, startPoint x: 78, startPoint y: 159, endPoint x: 86, endPoint y: 161, distance: 7.8
click at [78, 159] on icon "31" at bounding box center [66, 145] width 58 height 58
click at [233, 112] on input "a. 31" at bounding box center [233, 111] width 0 height 2
radio input "true"
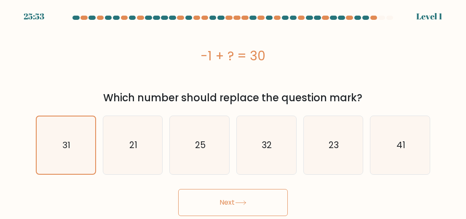
click at [246, 205] on button "Next" at bounding box center [233, 202] width 110 height 27
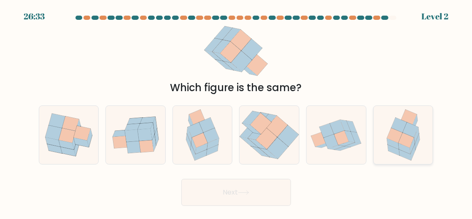
click at [402, 132] on icon at bounding box center [399, 125] width 16 height 15
click at [237, 112] on input "f." at bounding box center [236, 111] width 0 height 2
radio input "true"
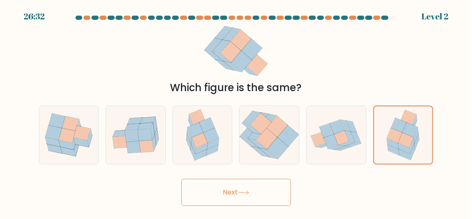
click at [233, 197] on button "Next" at bounding box center [236, 192] width 110 height 27
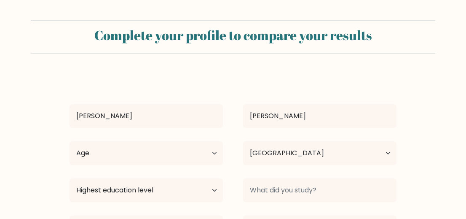
select select "US"
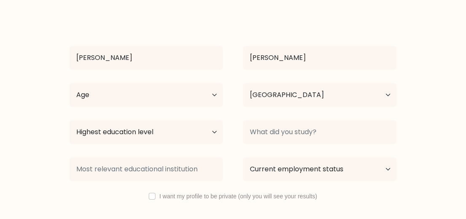
scroll to position [89, 0]
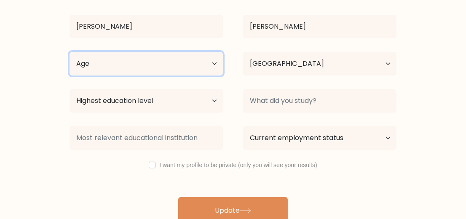
click at [201, 75] on select "Age Under [DEMOGRAPHIC_DATA] [DEMOGRAPHIC_DATA] [DEMOGRAPHIC_DATA] [DEMOGRAPHIC…" at bounding box center [147, 64] width 154 height 24
select select "35_44"
click at [71, 75] on select "Age Under [DEMOGRAPHIC_DATA] [DEMOGRAPHIC_DATA] [DEMOGRAPHIC_DATA] [DEMOGRAPHIC…" at bounding box center [147, 64] width 154 height 24
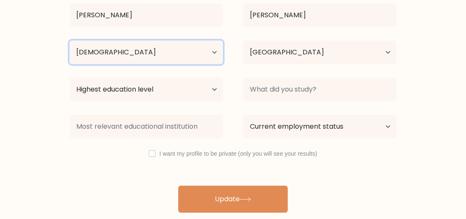
scroll to position [166, 0]
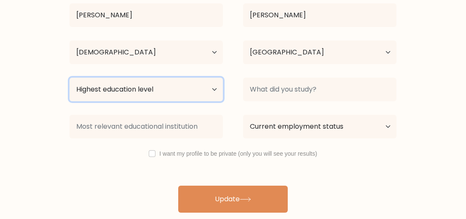
drag, startPoint x: 215, startPoint y: 65, endPoint x: 209, endPoint y: 71, distance: 8.7
click at [213, 78] on select "Highest education level No schooling Primary Lower Secondary Upper Secondary Oc…" at bounding box center [147, 90] width 154 height 24
select select "primary"
click at [71, 78] on select "Highest education level No schooling Primary Lower Secondary Upper Secondary Oc…" at bounding box center [147, 90] width 154 height 24
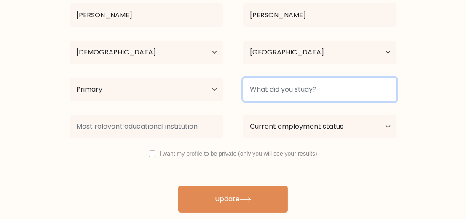
click at [299, 78] on input at bounding box center [320, 90] width 154 height 24
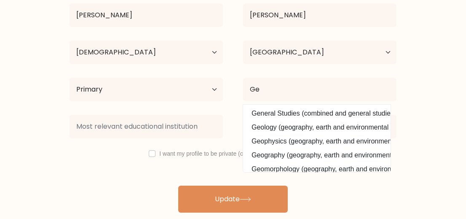
click at [296, 91] on div "Katherine Burke Age Under 18 years old 18-24 years old 25-34 years old 35-44 ye…" at bounding box center [233, 93] width 337 height 240
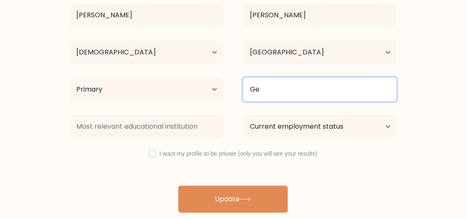
click at [306, 78] on input "Ge" at bounding box center [320, 90] width 154 height 24
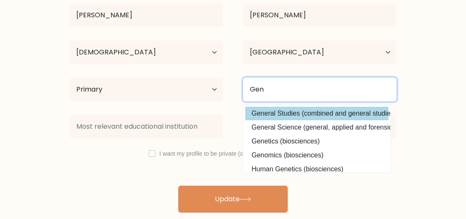
type input "Gen"
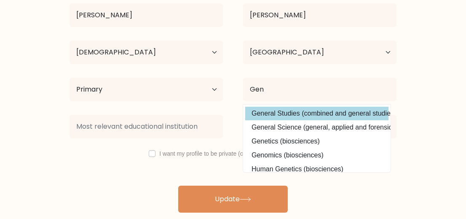
click at [305, 99] on div "Katherine Burke Age Under 18 years old 18-24 years old 25-34 years old 35-44 ye…" at bounding box center [233, 93] width 337 height 240
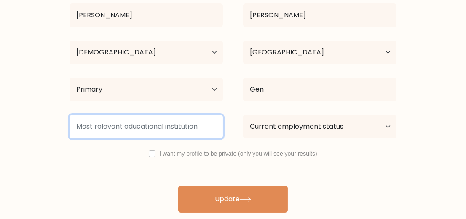
click at [105, 118] on input at bounding box center [147, 127] width 154 height 24
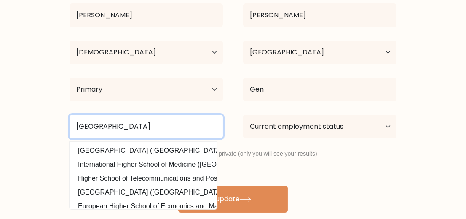
type input "Ypsilanti high school"
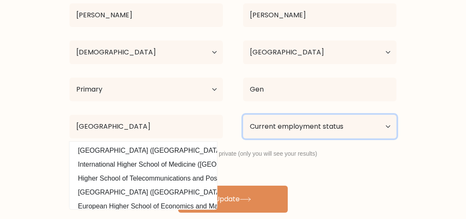
click at [309, 115] on select "Current employment status Employed Student Retired Other / prefer not to answer" at bounding box center [320, 127] width 154 height 24
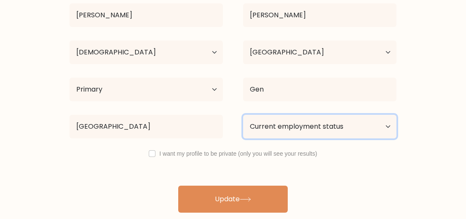
select select "student"
click at [246, 115] on select "Current employment status Employed Student Retired Other / prefer not to answer" at bounding box center [320, 127] width 154 height 24
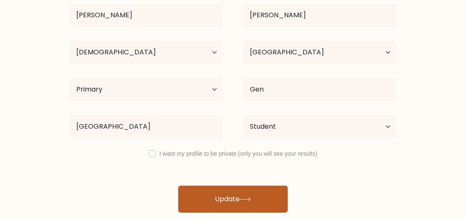
click at [235, 203] on button "Update" at bounding box center [233, 199] width 110 height 27
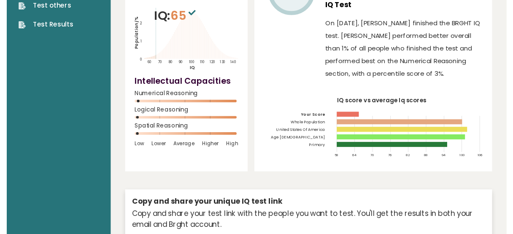
scroll to position [89, 0]
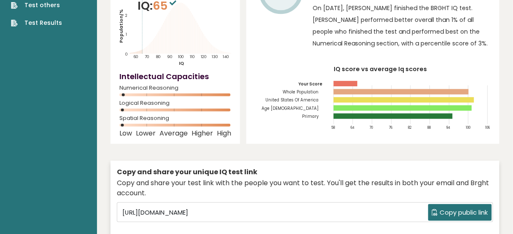
drag, startPoint x: 471, startPoint y: 1, endPoint x: 45, endPoint y: 159, distance: 455.1
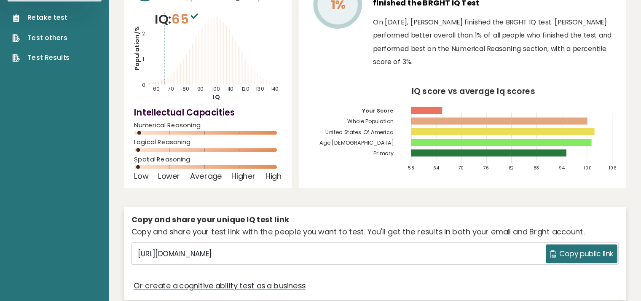
scroll to position [61, 0]
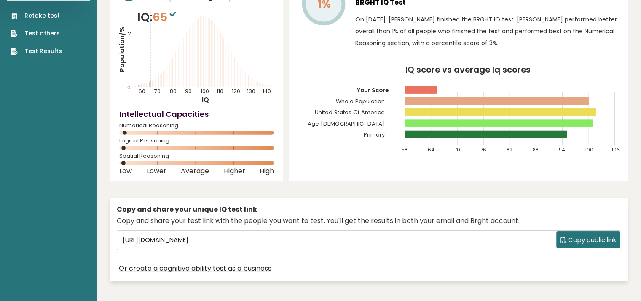
drag, startPoint x: 454, startPoint y: 0, endPoint x: 49, endPoint y: 132, distance: 425.2
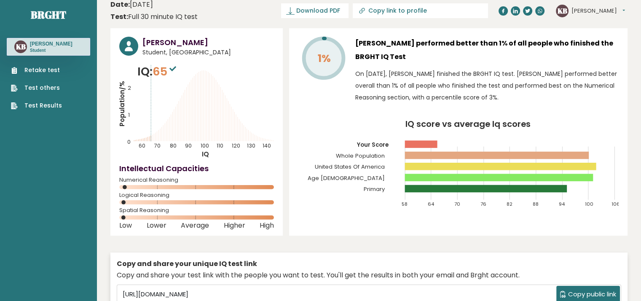
scroll to position [0, 0]
